Goal: Complete application form

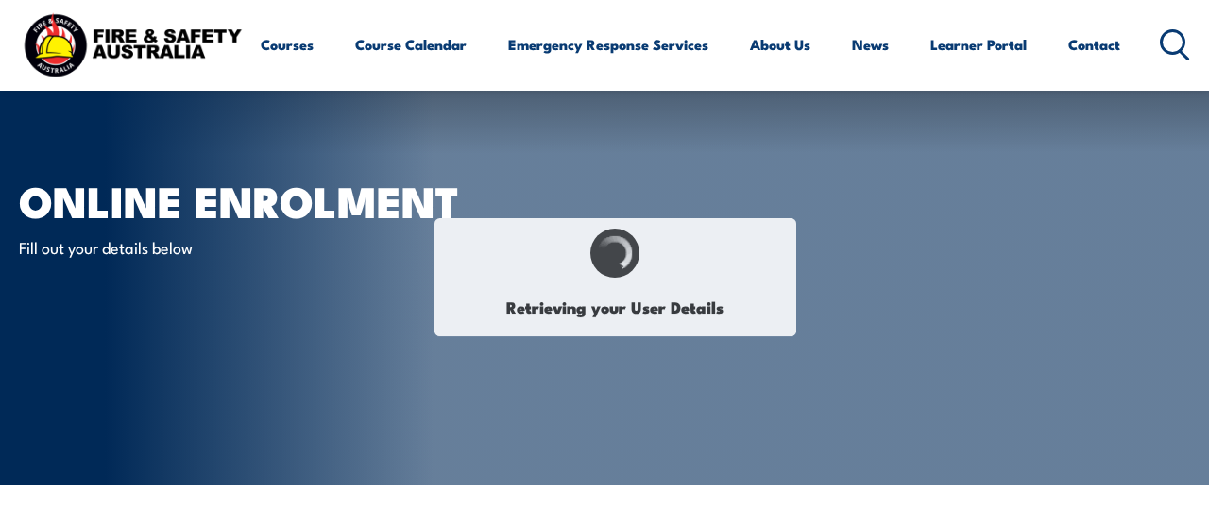
select select "Other"
select select "F"
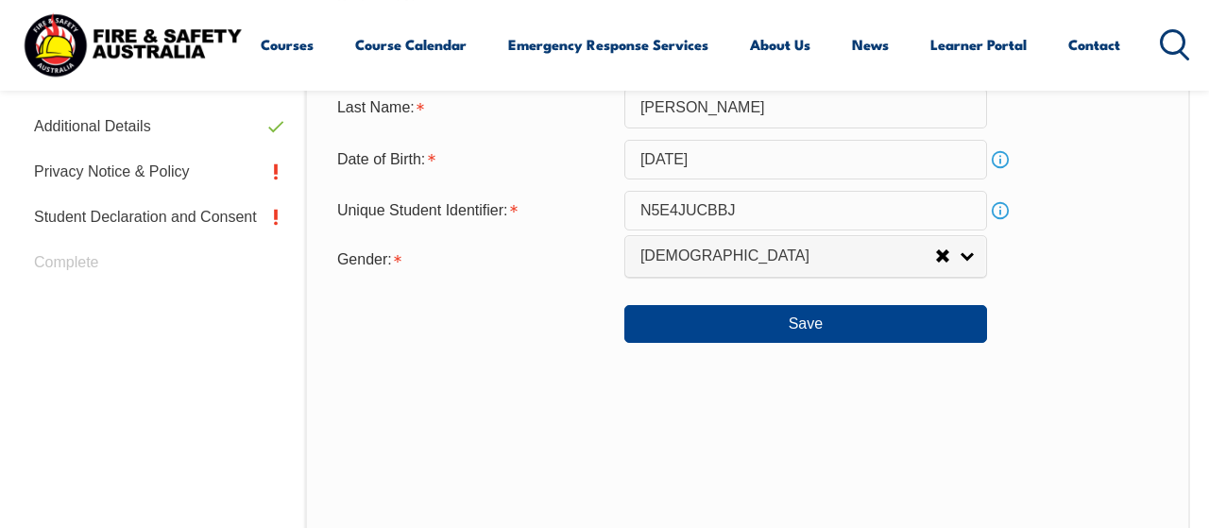
scroll to position [752, 0]
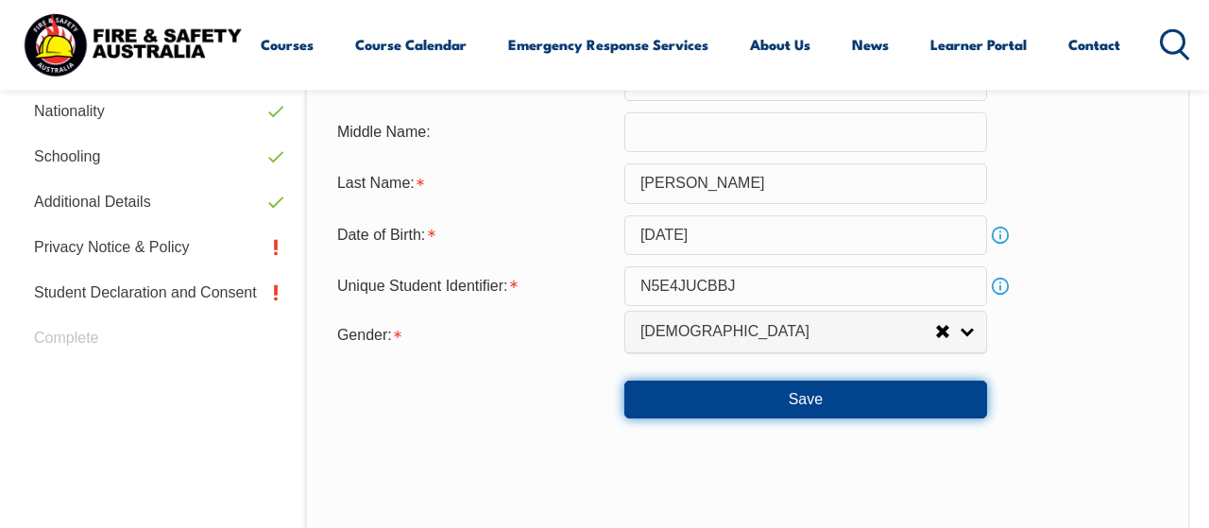
click at [740, 412] on button "Save" at bounding box center [805, 400] width 363 height 38
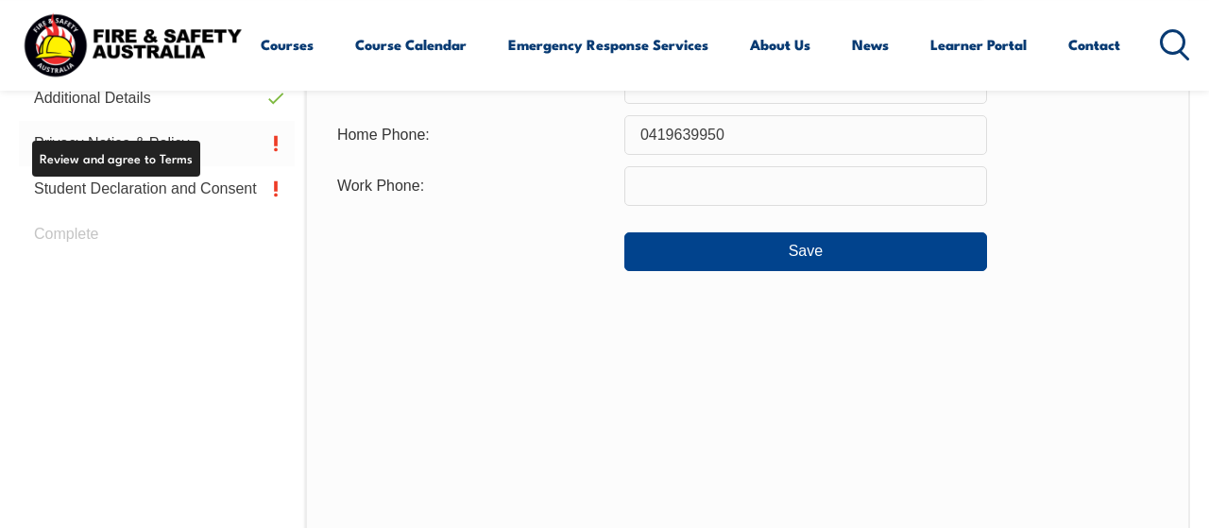
click at [168, 149] on link "Privacy Notice & Policy" at bounding box center [157, 143] width 276 height 45
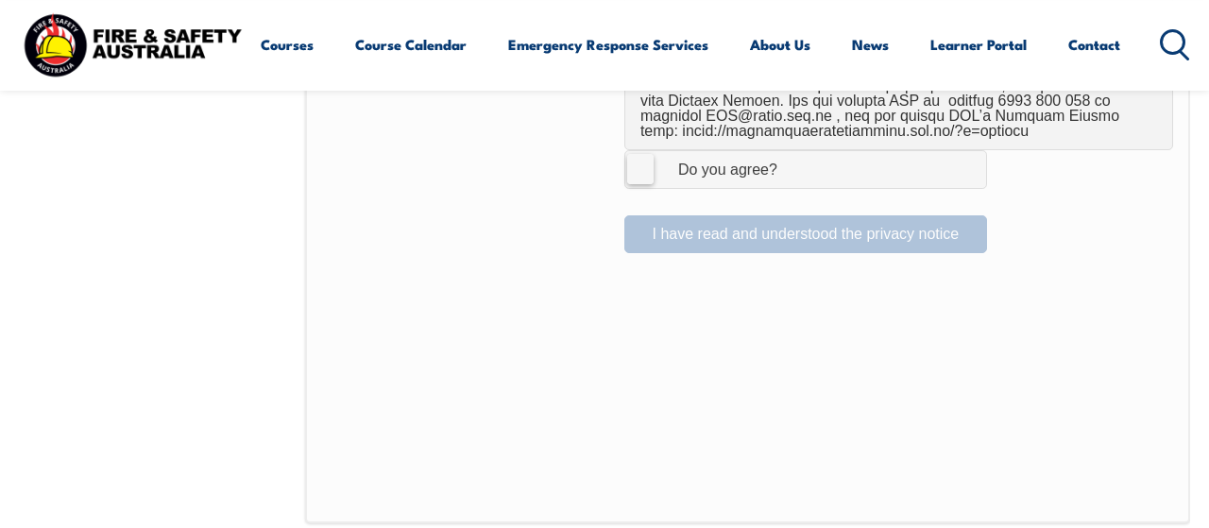
scroll to position [1441, 0]
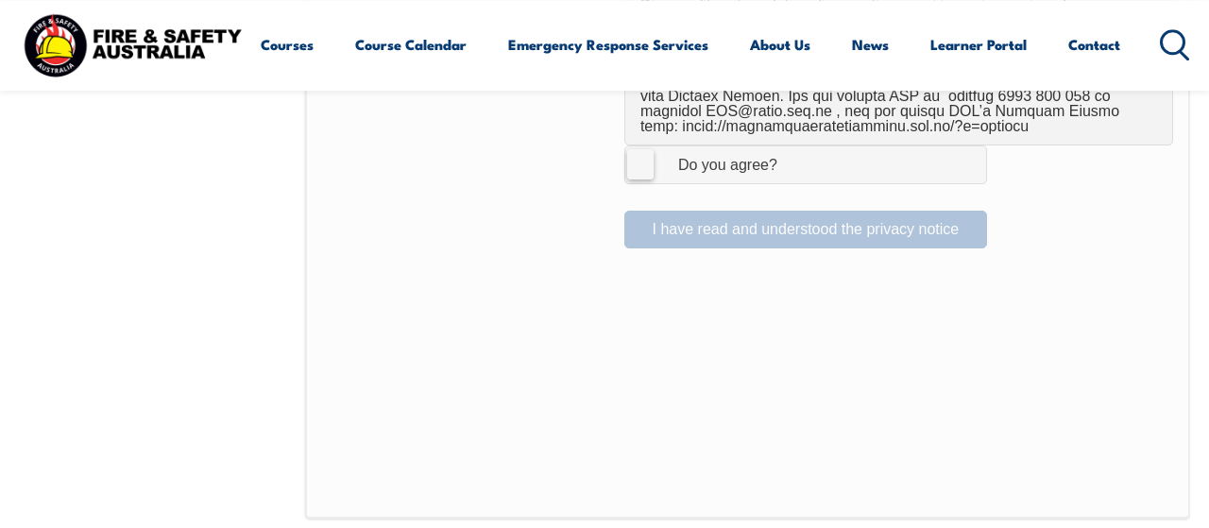
click at [632, 153] on label "I Agree Do you agree?" at bounding box center [805, 164] width 363 height 38
click at [793, 153] on input "I Agree Do you agree?" at bounding box center [809, 164] width 32 height 36
checkbox input "true"
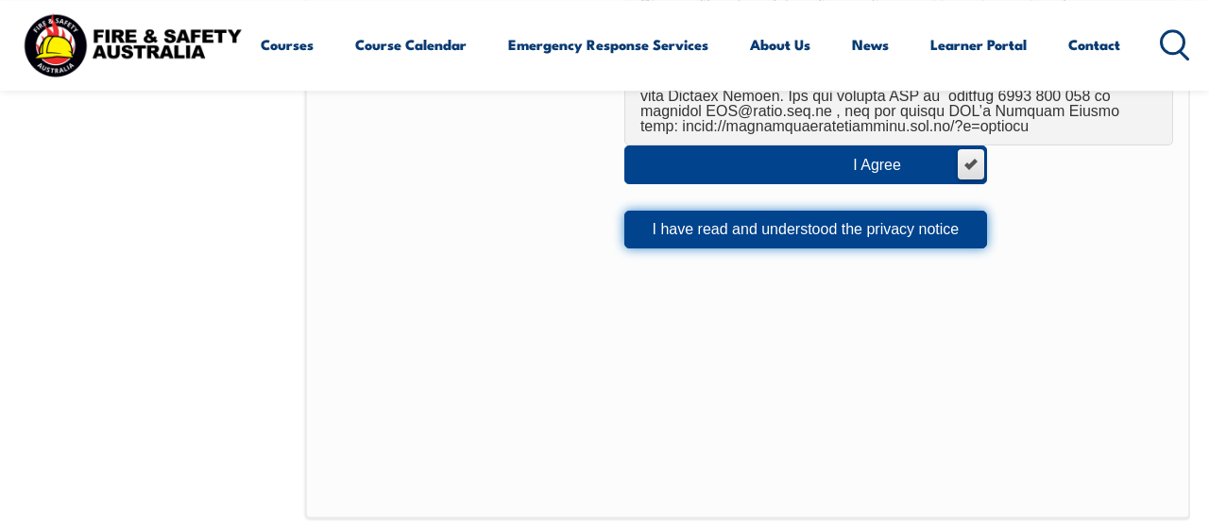
click at [678, 211] on button "I have read and understood the privacy notice" at bounding box center [805, 230] width 363 height 38
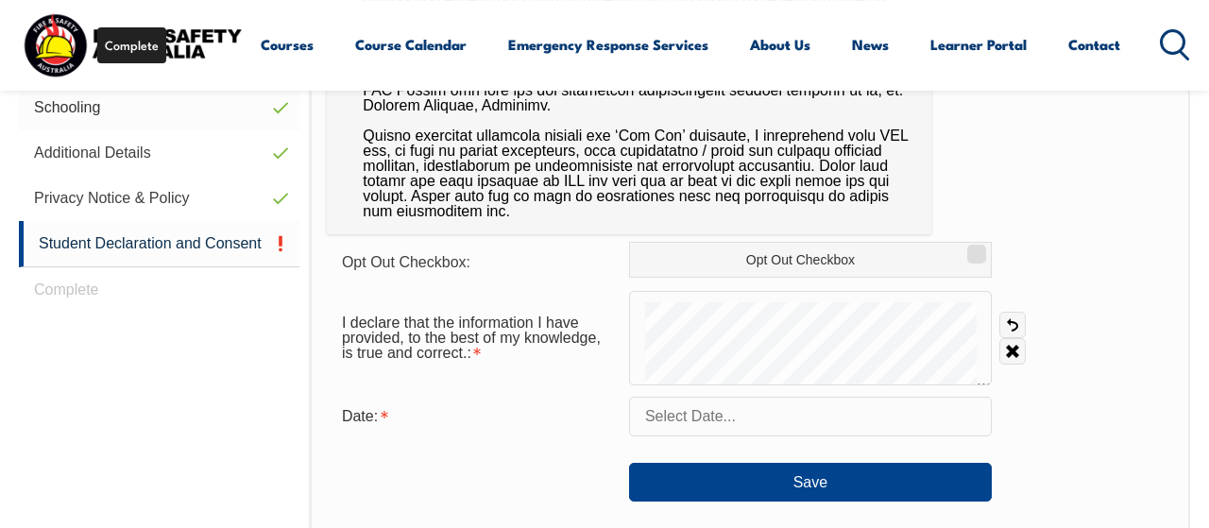
scroll to position [854, 0]
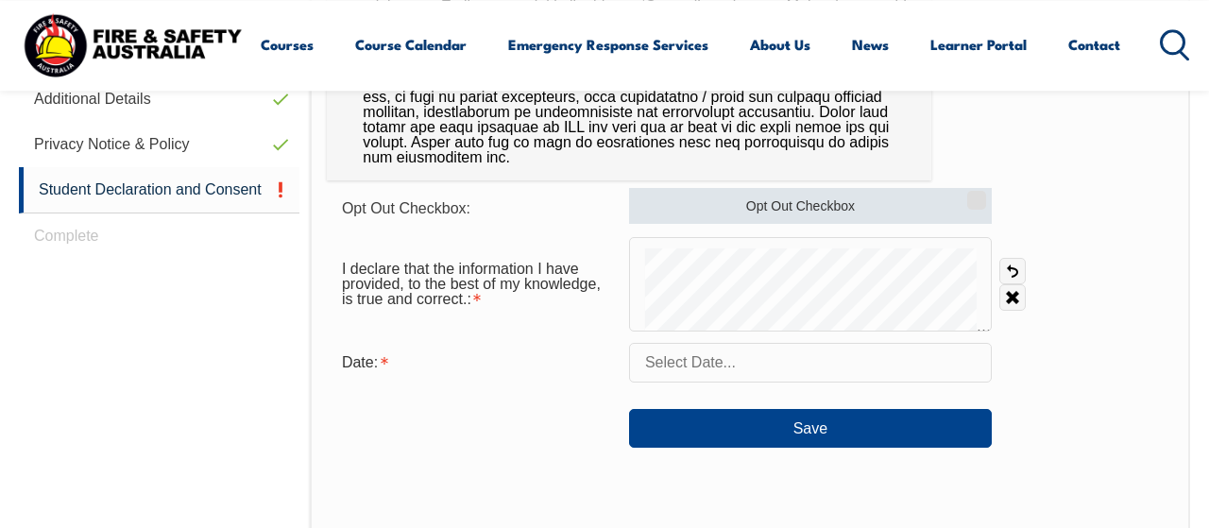
click at [980, 195] on input "Opt Out Checkbox" at bounding box center [973, 194] width 11 height 2
checkbox input "true"
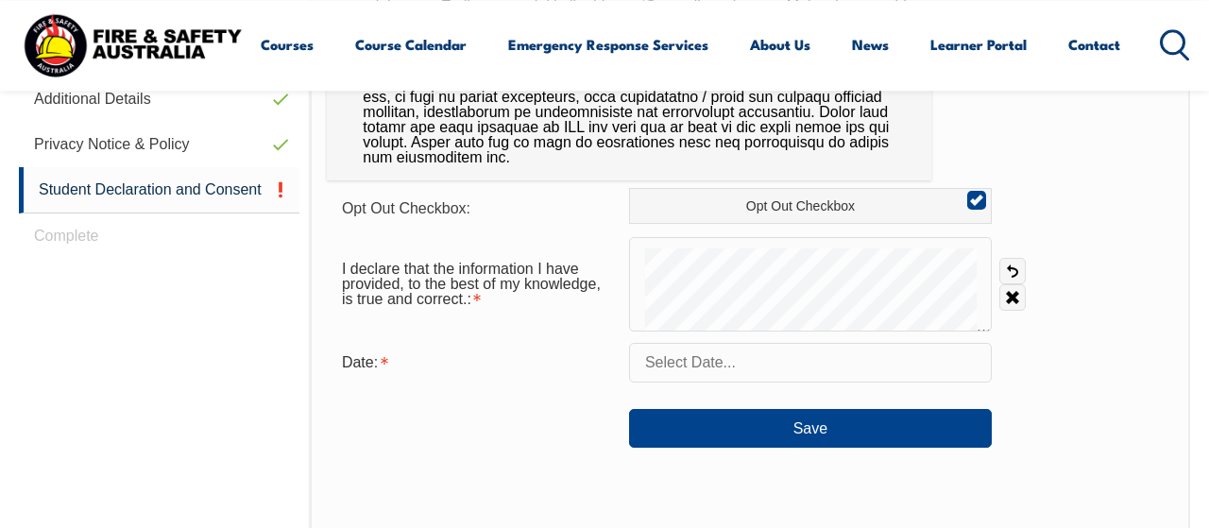
click at [715, 365] on input "text" at bounding box center [810, 363] width 363 height 40
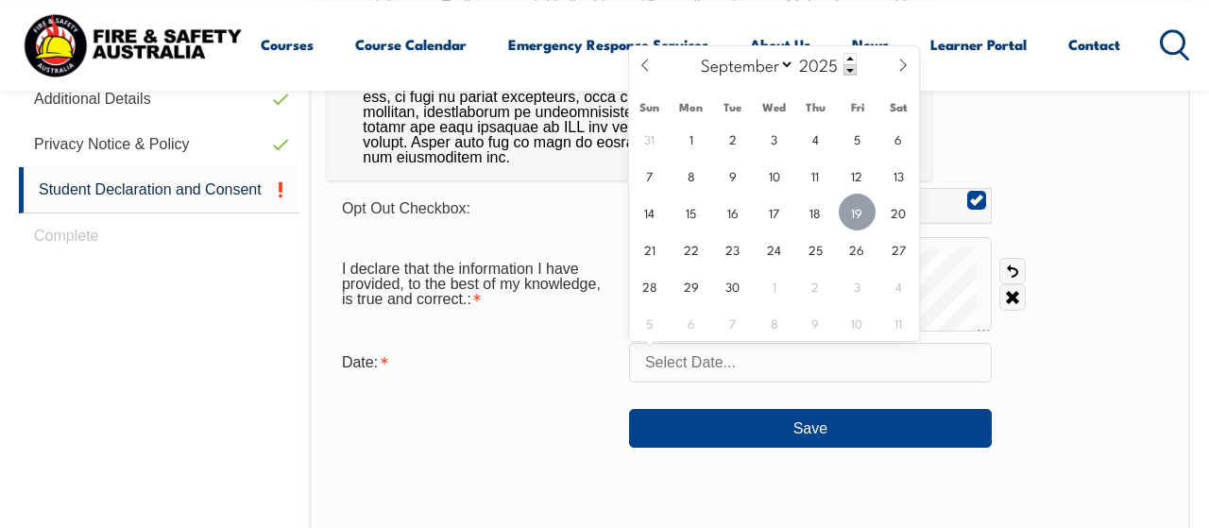
drag, startPoint x: 864, startPoint y: 219, endPoint x: 861, endPoint y: 231, distance: 12.6
click at [863, 219] on span "19" at bounding box center [857, 212] width 37 height 37
type input "[DATE]"
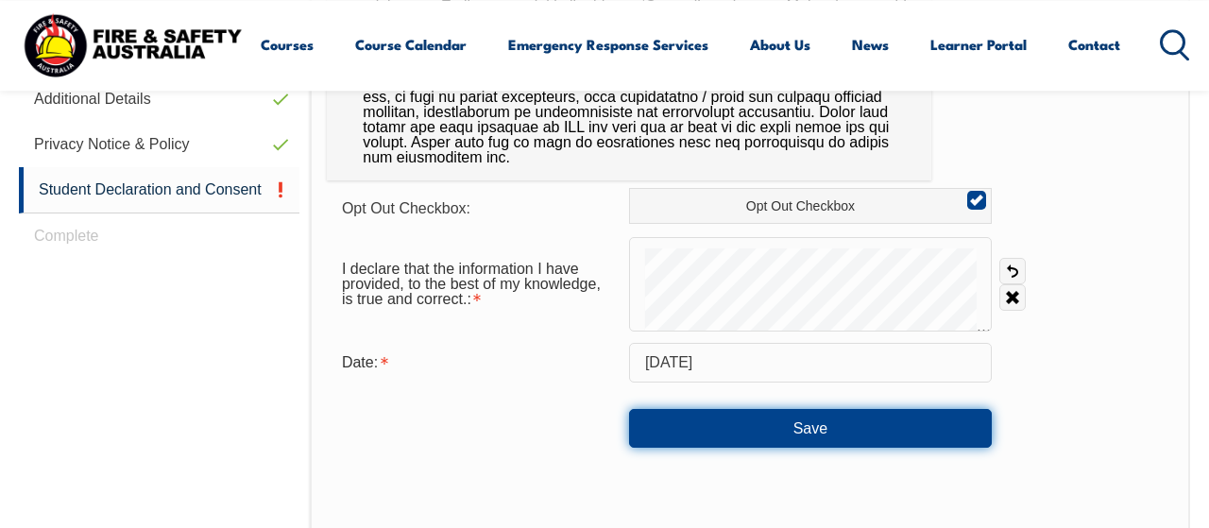
click at [677, 430] on button "Save" at bounding box center [810, 428] width 363 height 38
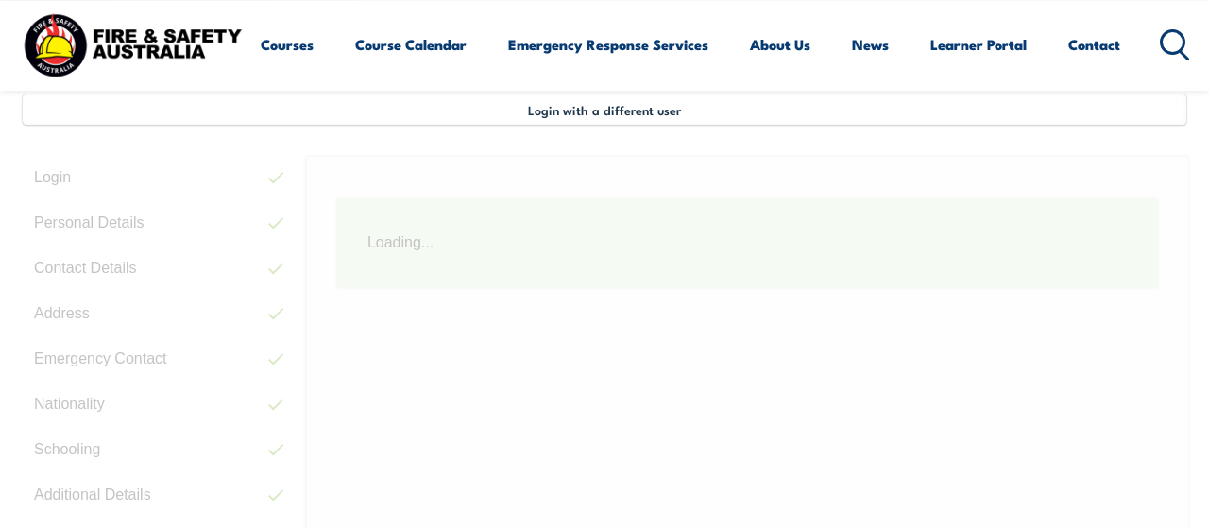
scroll to position [457, 0]
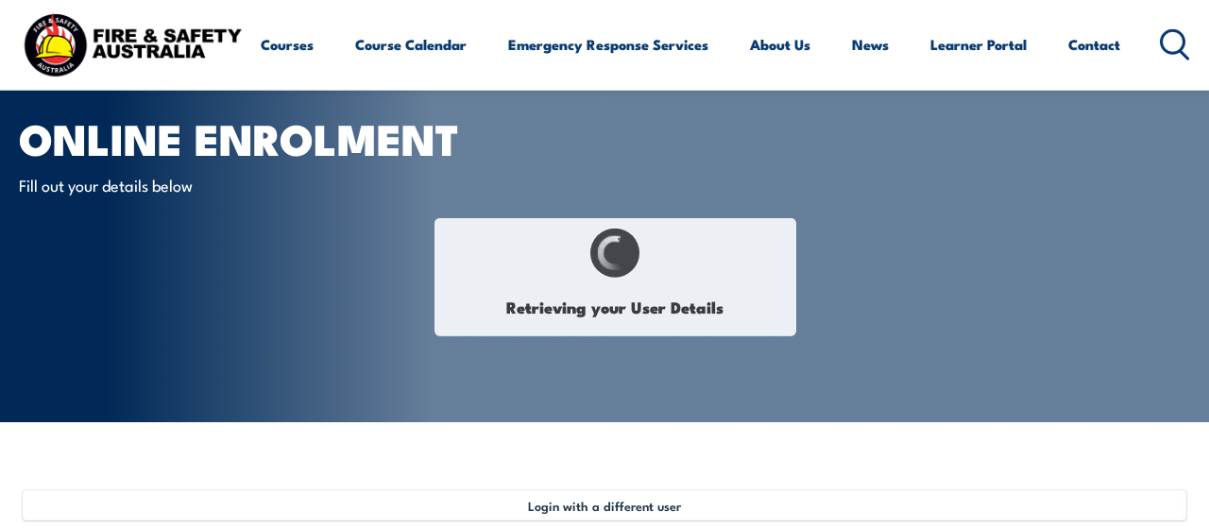
scroll to position [98, 0]
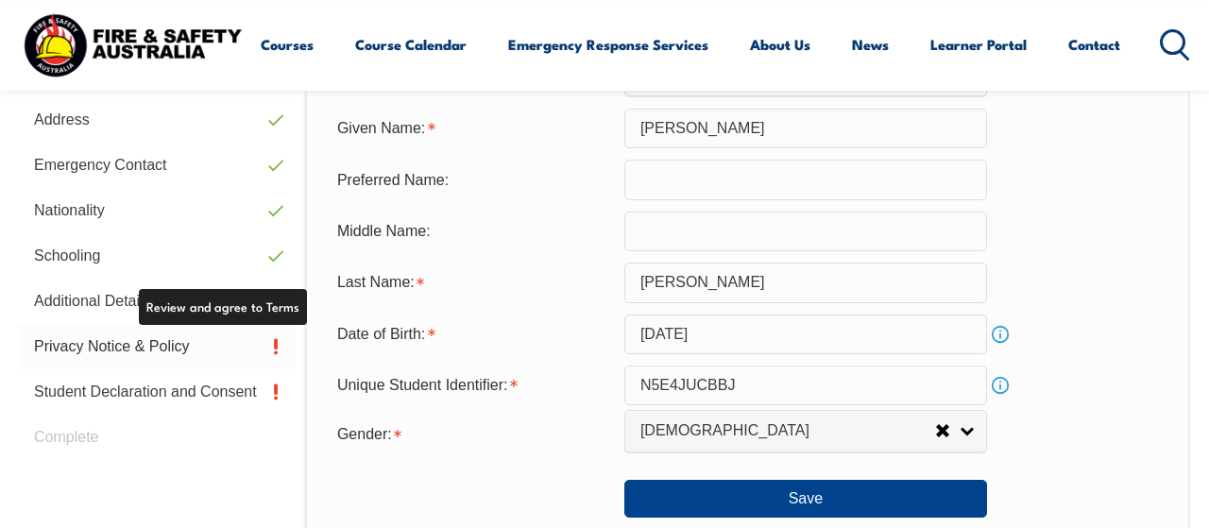
click at [172, 347] on link "Privacy Notice & Policy" at bounding box center [157, 346] width 276 height 45
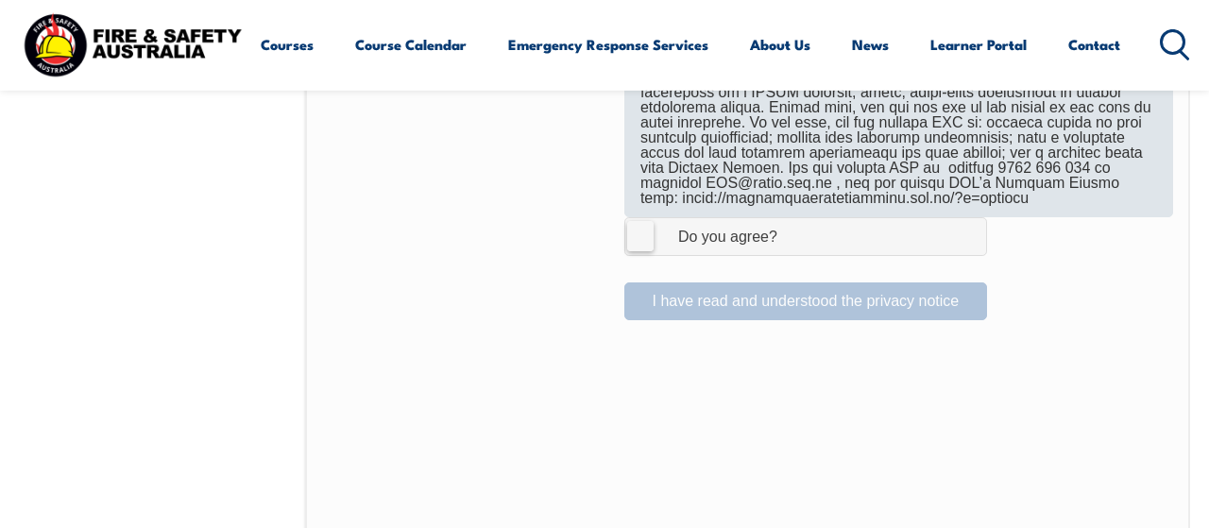
scroll to position [1284, 0]
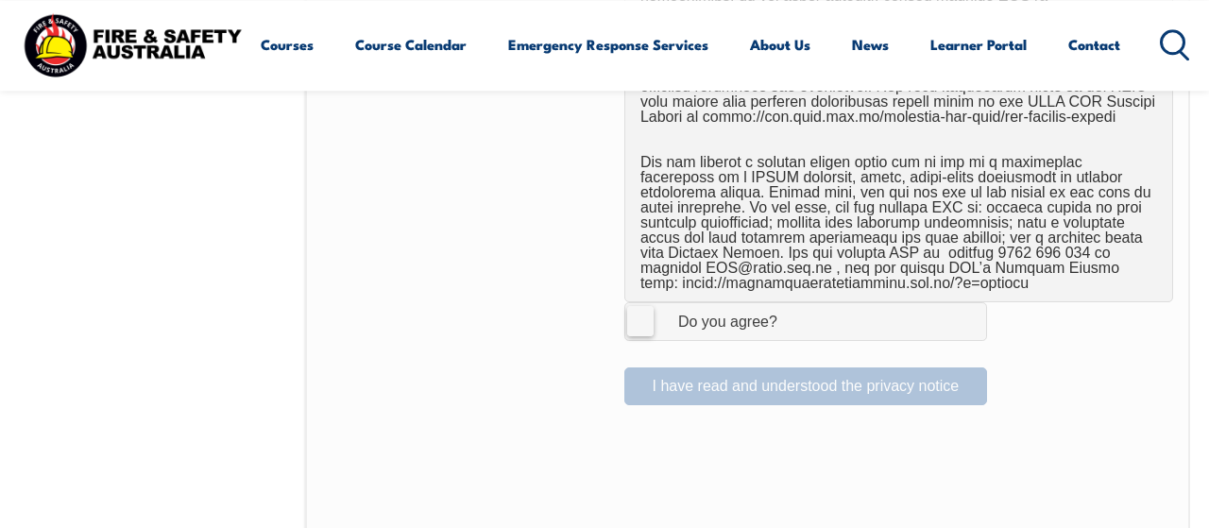
click at [629, 304] on label "I Agree Do you agree?" at bounding box center [805, 321] width 363 height 38
click at [793, 304] on input "I Agree Do you agree?" at bounding box center [809, 321] width 32 height 36
checkbox input "true"
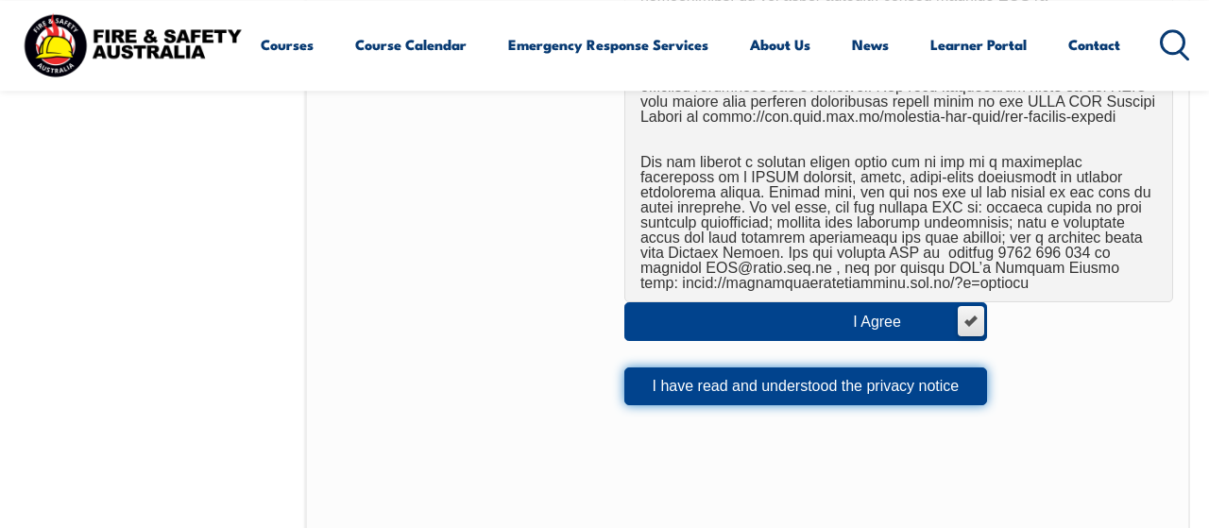
click at [660, 367] on button "I have read and understood the privacy notice" at bounding box center [805, 386] width 363 height 38
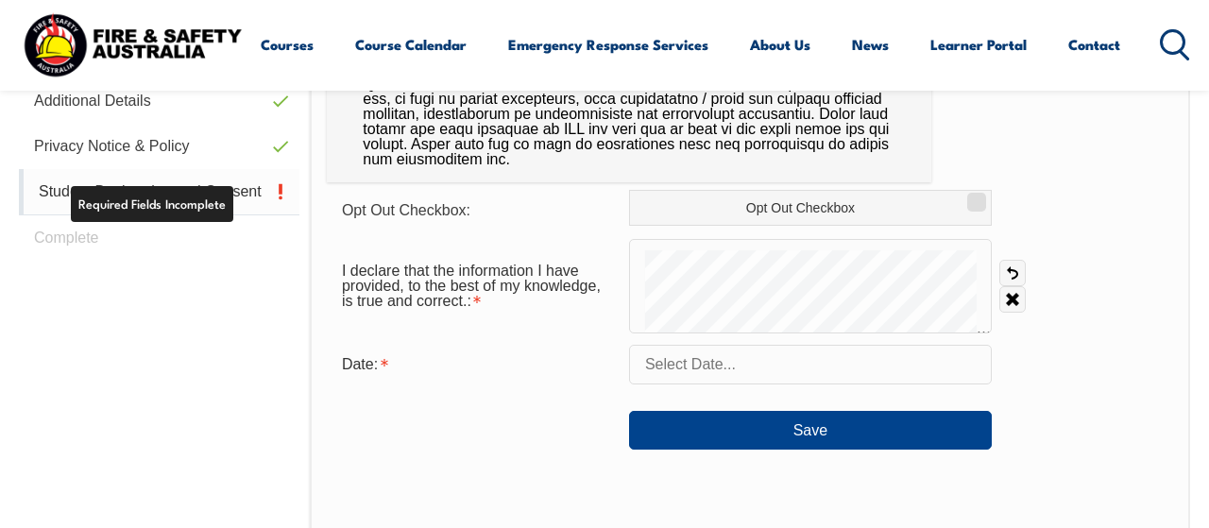
click at [226, 204] on link "Student Declaration and Consent" at bounding box center [159, 192] width 281 height 46
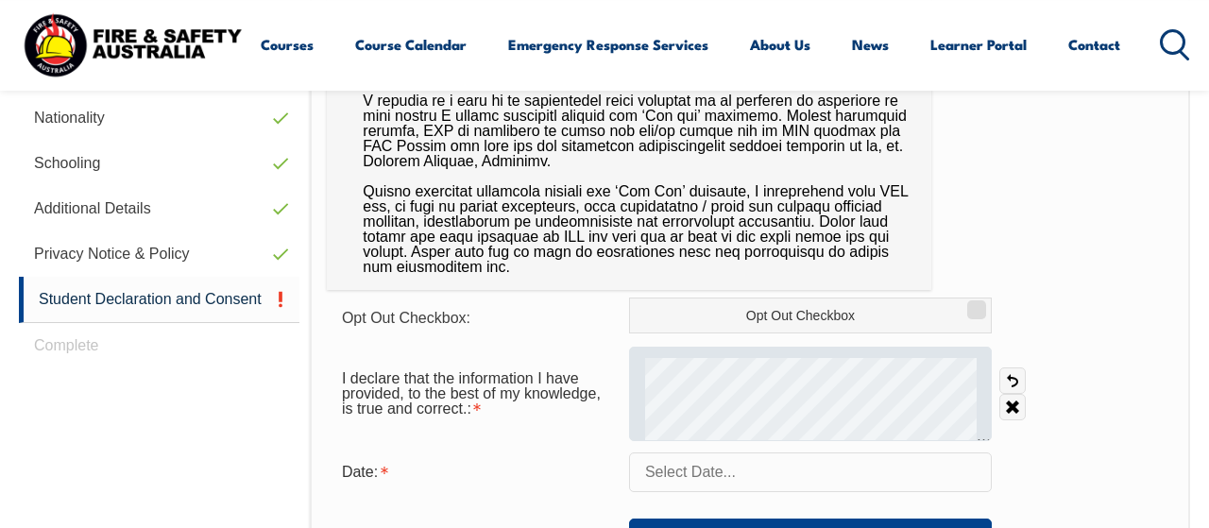
scroll to position [753, 0]
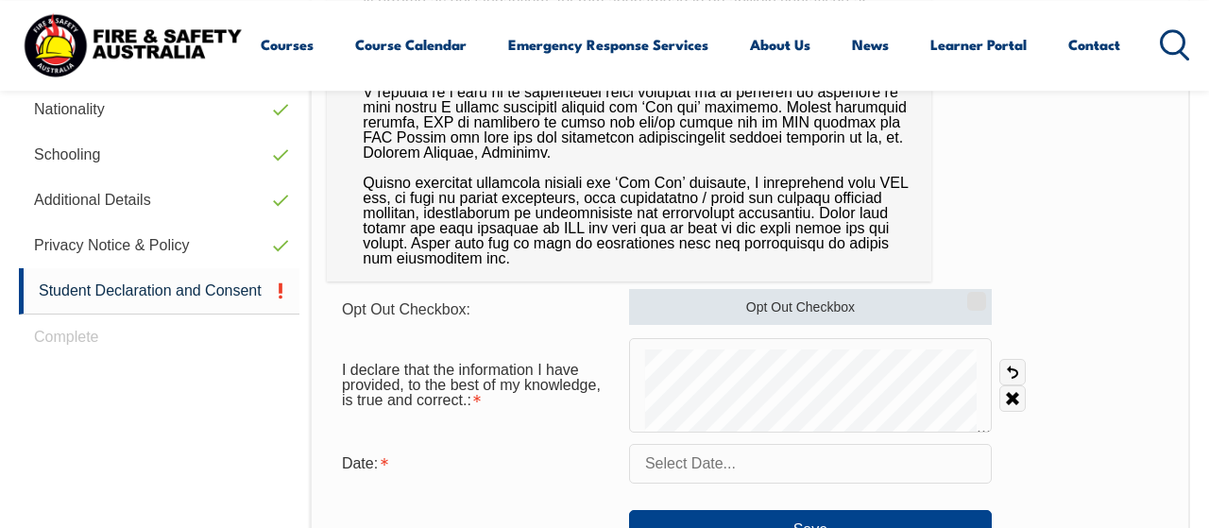
click at [972, 296] on input "Opt Out Checkbox" at bounding box center [973, 295] width 11 height 2
checkbox input "true"
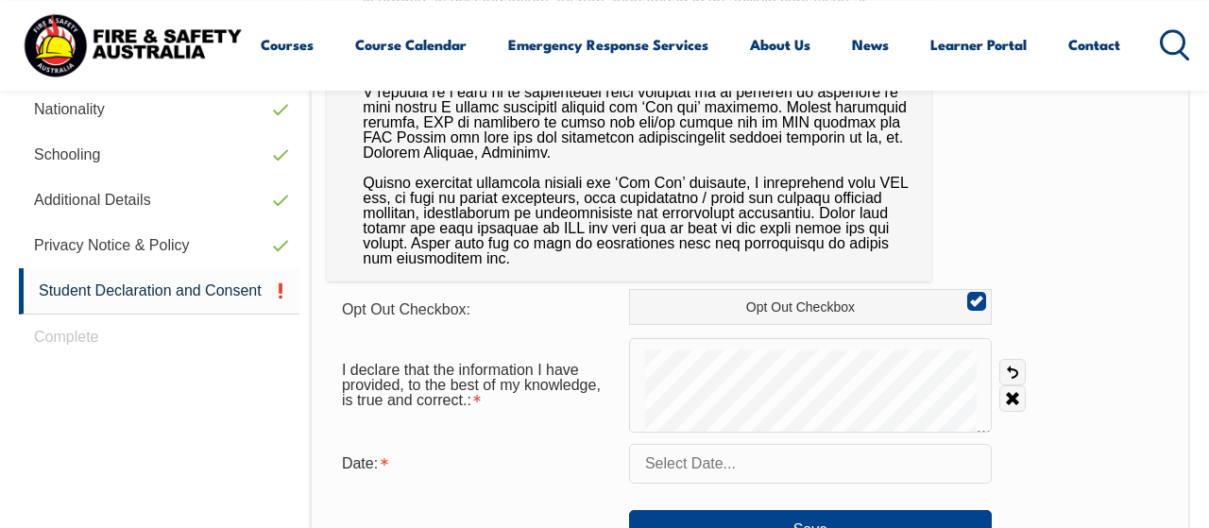
click at [757, 445] on input "text" at bounding box center [810, 464] width 363 height 40
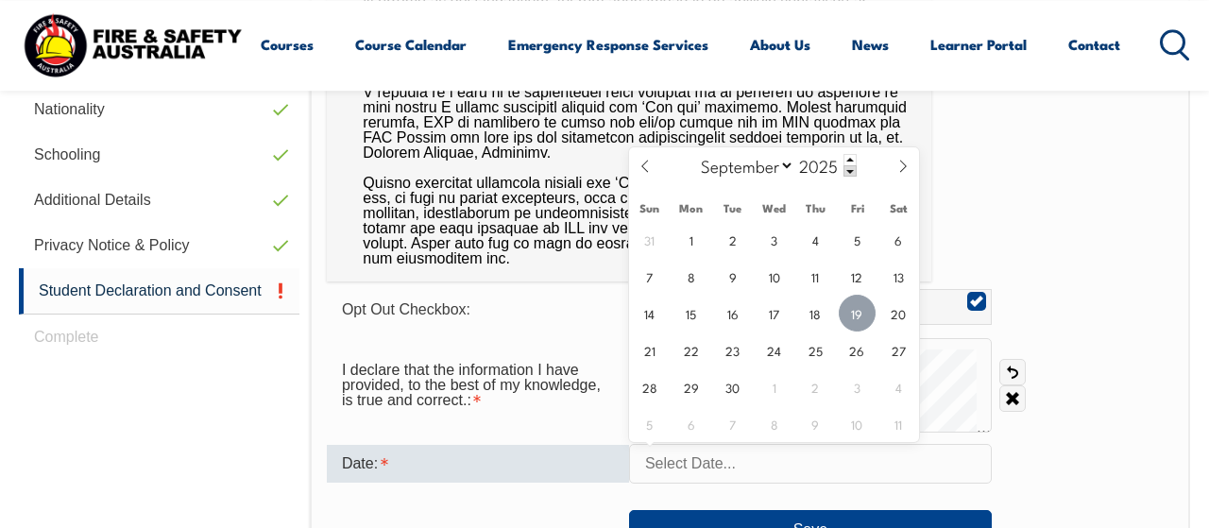
click at [853, 321] on span "19" at bounding box center [857, 313] width 37 height 37
type input "September 19, 2025"
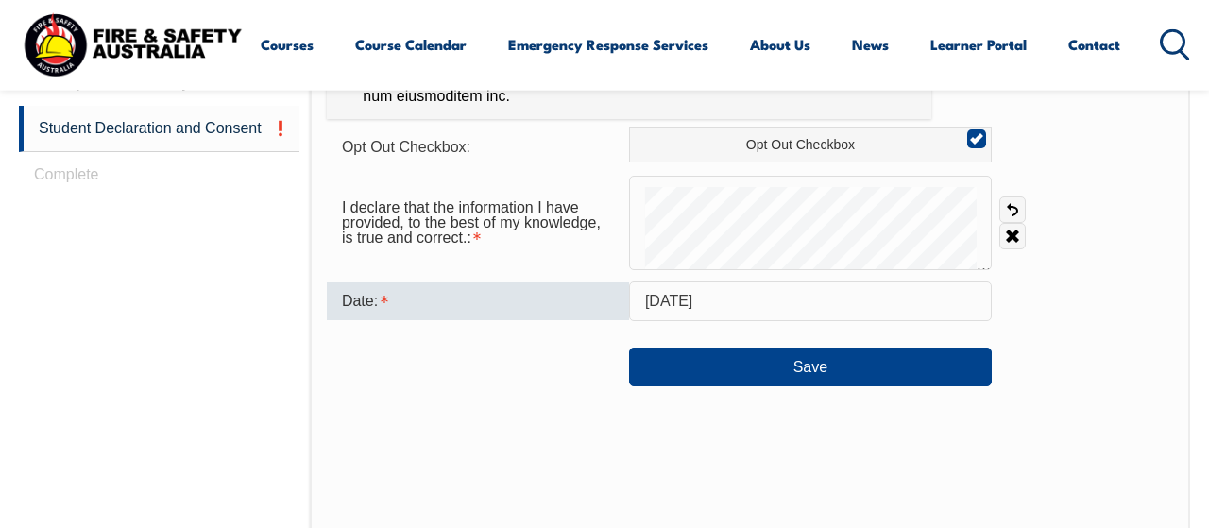
scroll to position [949, 0]
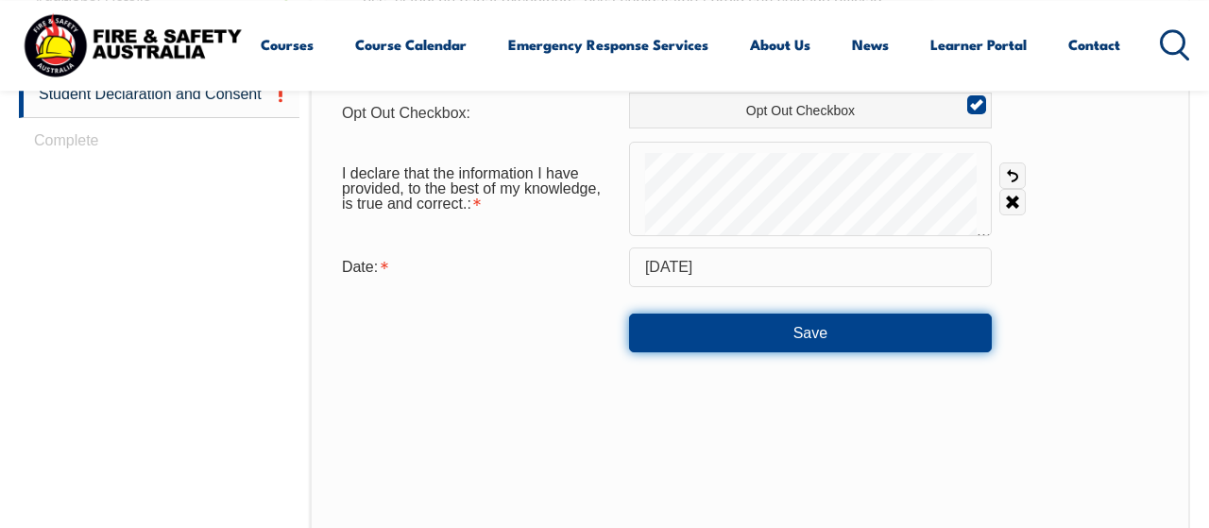
click at [885, 332] on button "Save" at bounding box center [810, 333] width 363 height 38
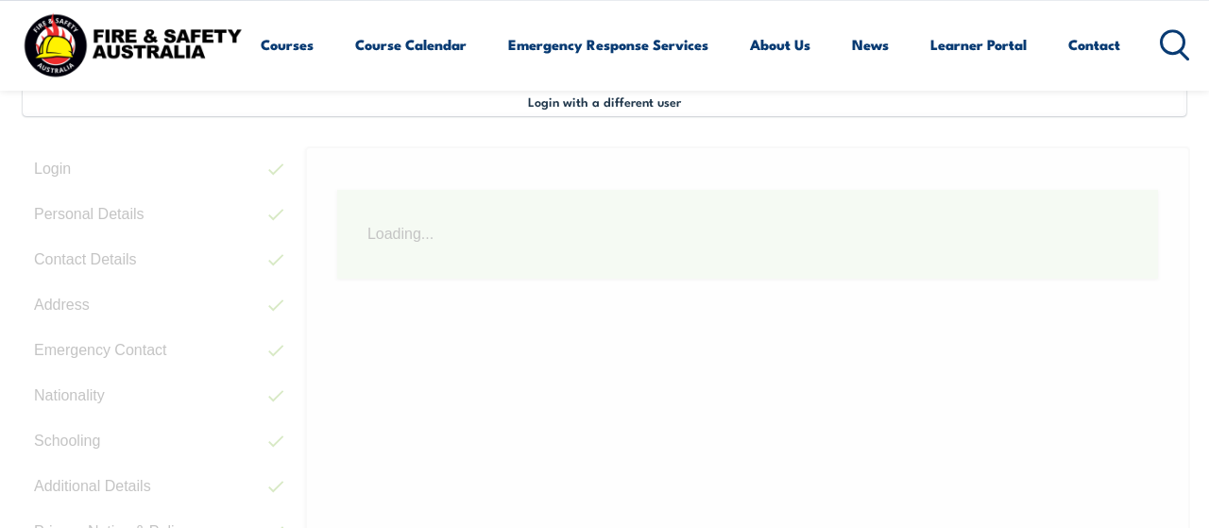
scroll to position [459, 0]
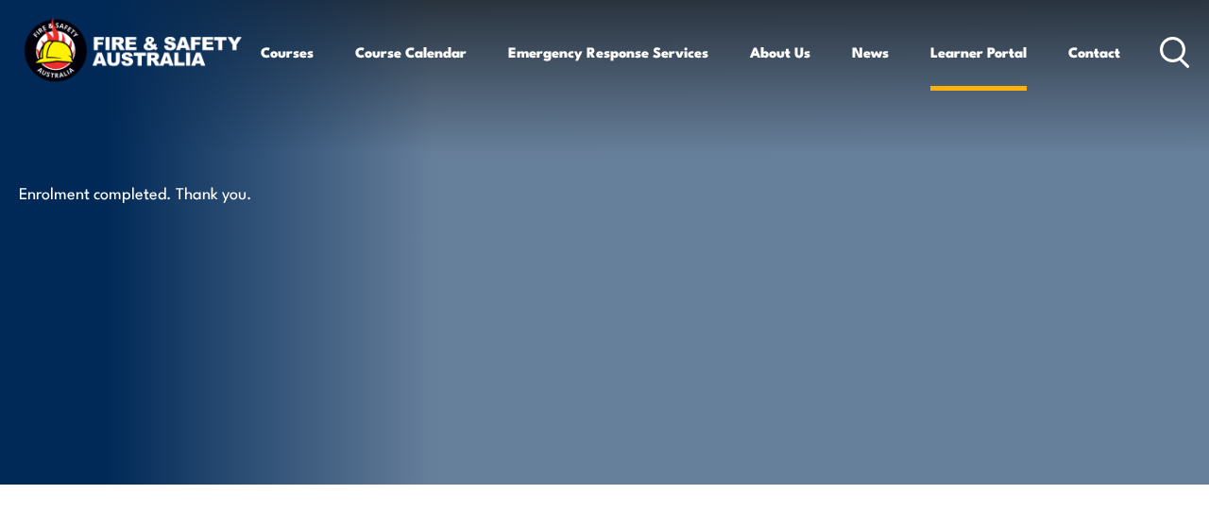
click at [974, 50] on link "Learner Portal" at bounding box center [978, 51] width 96 height 45
